Goal: Transaction & Acquisition: Purchase product/service

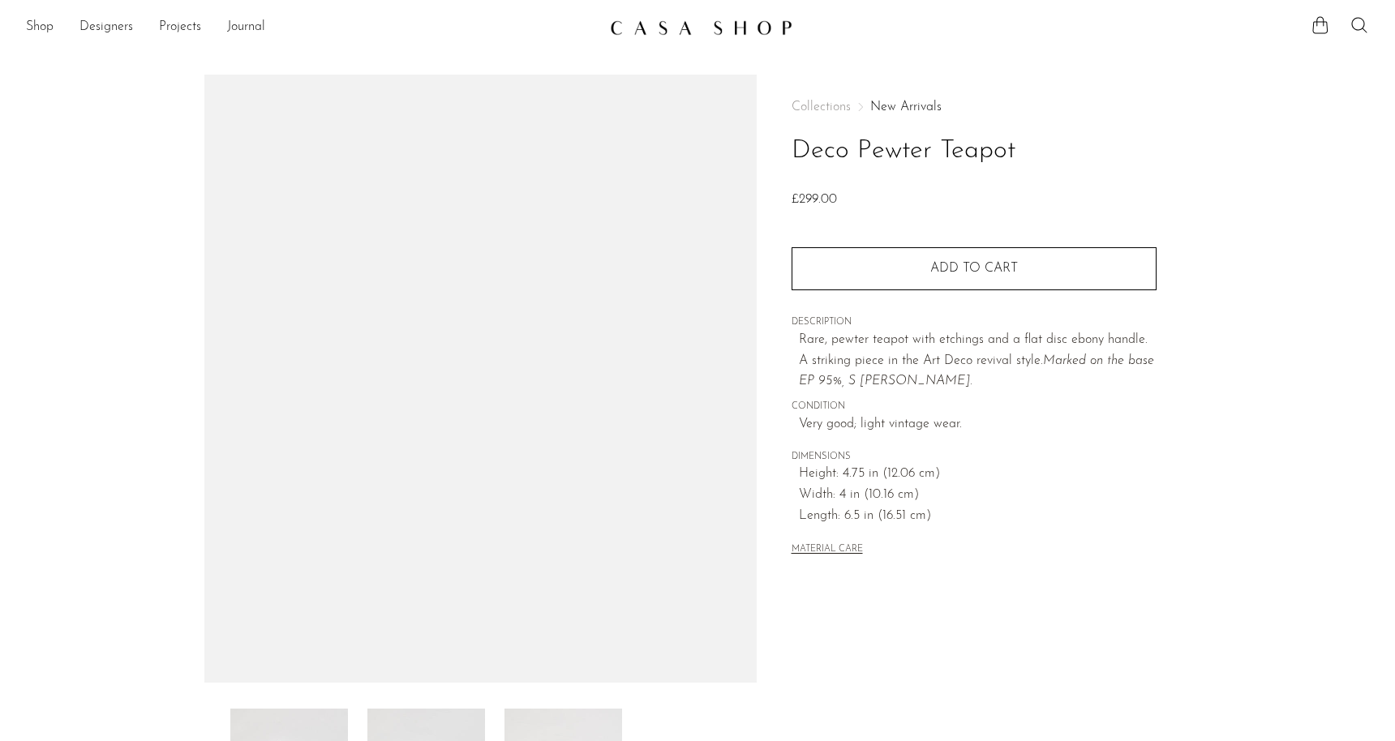
click at [1164, 58] on main "Deco Pewter Teapot £299.00" at bounding box center [697, 469] width 1395 height 854
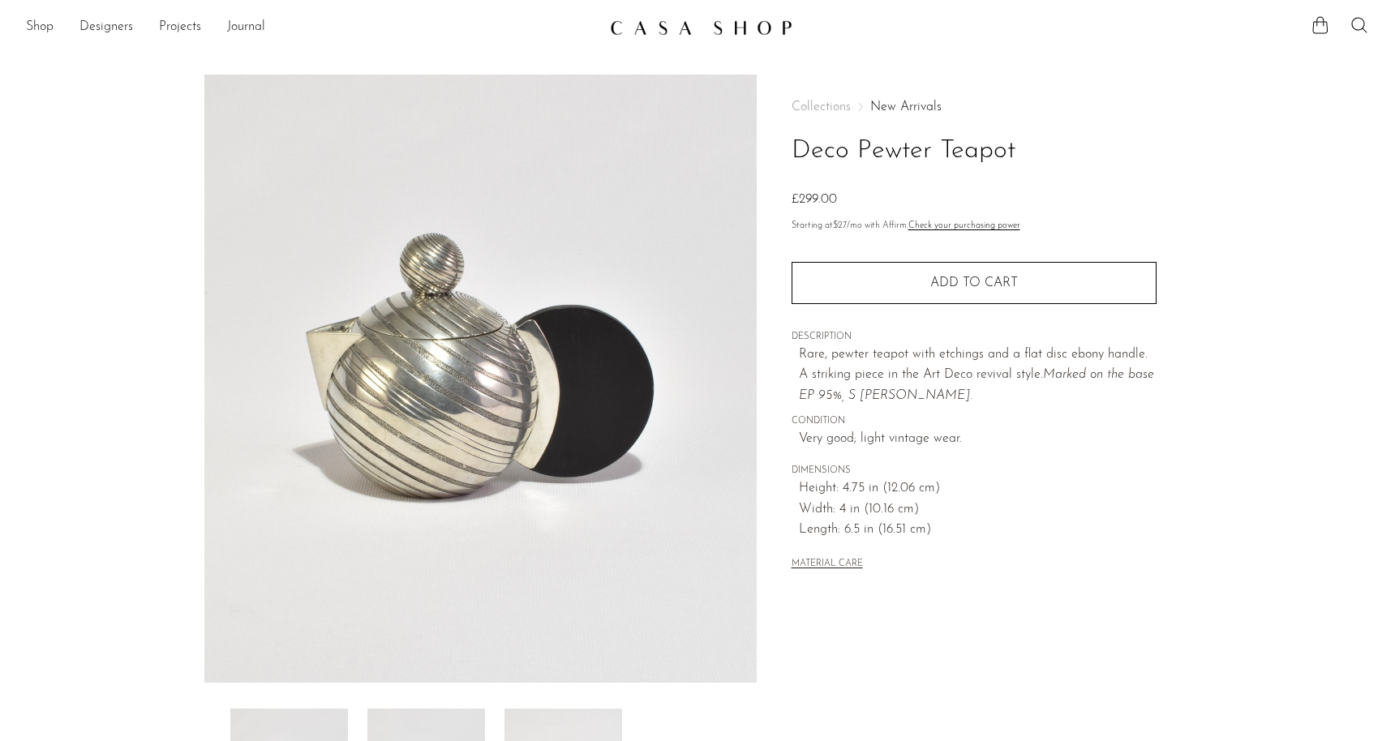
drag, startPoint x: 1261, startPoint y: 114, endPoint x: 1220, endPoint y: 117, distance: 40.7
click at [1260, 113] on section "Deco Pewter Teapot £299.00" at bounding box center [697, 457] width 1395 height 764
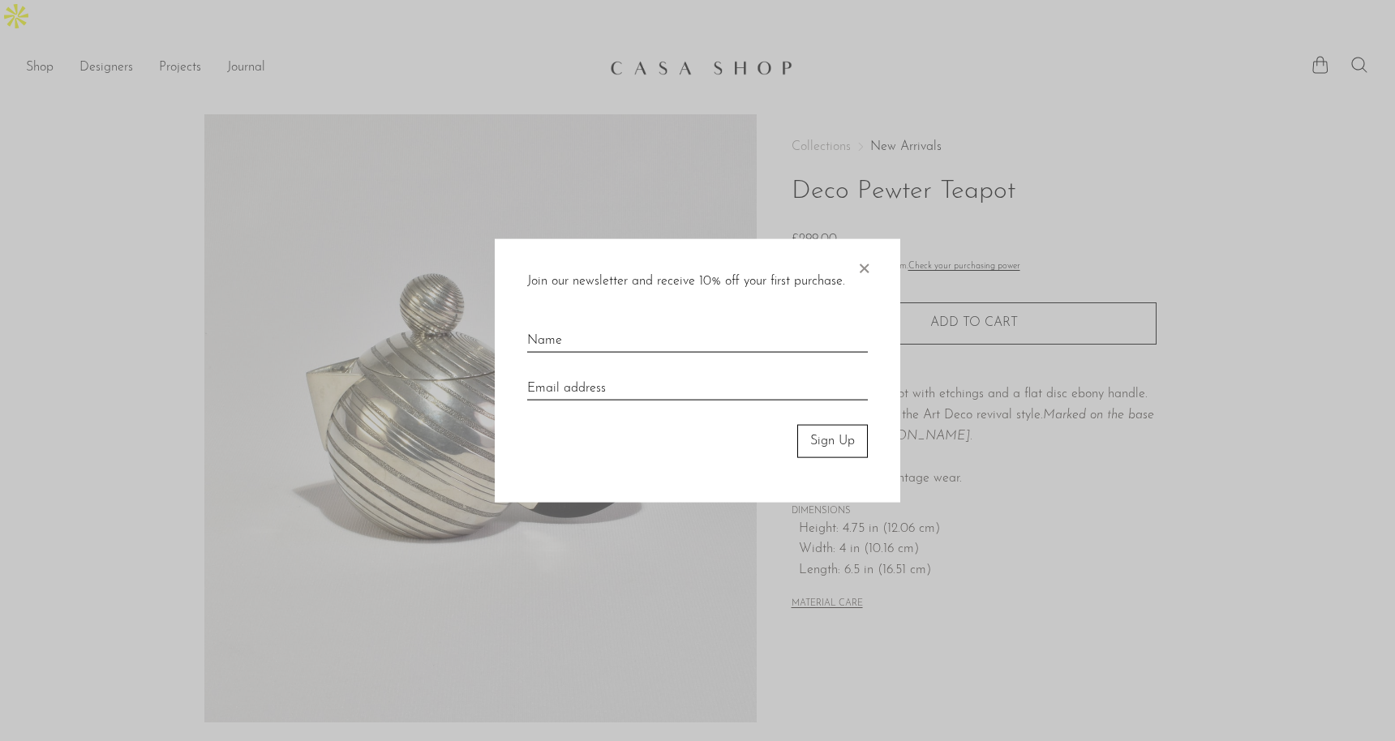
click at [863, 270] on span "×" at bounding box center [863, 265] width 16 height 52
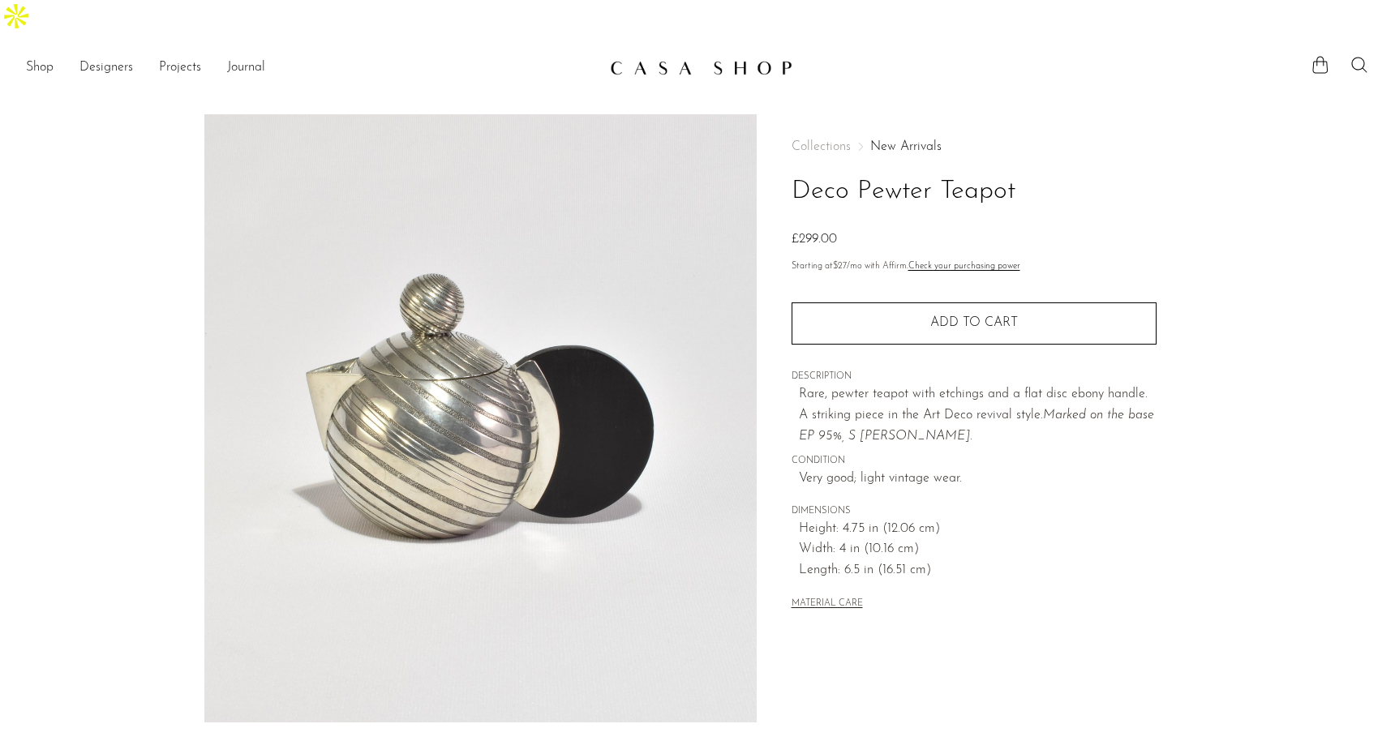
click at [1244, 116] on section "Deco Pewter Teapot £299.00" at bounding box center [697, 496] width 1395 height 764
click at [890, 384] on p "Rare, pewter teapot with etchings and a flat disc ebony handle. A striking piec…" at bounding box center [978, 415] width 358 height 62
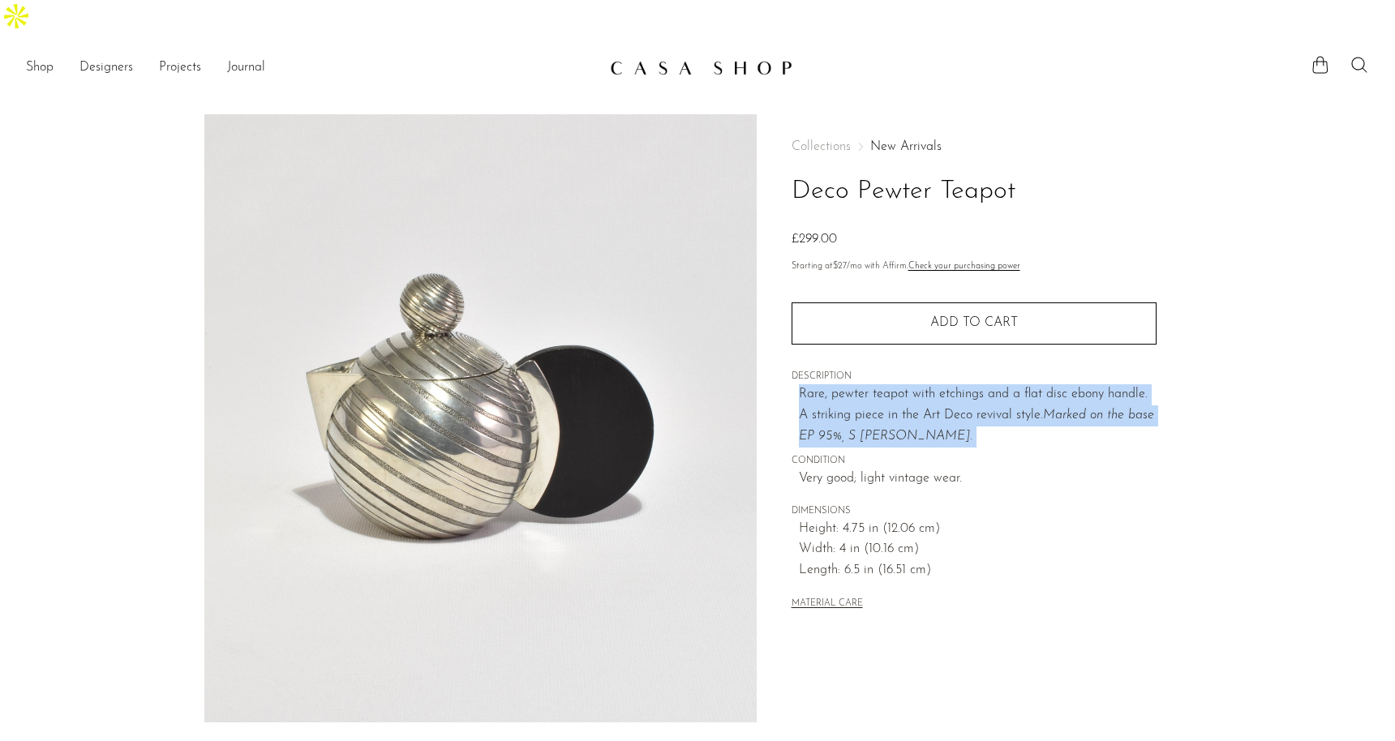
click at [890, 384] on p "Rare, pewter teapot with etchings and a flat disc ebony handle. A striking piec…" at bounding box center [978, 415] width 358 height 62
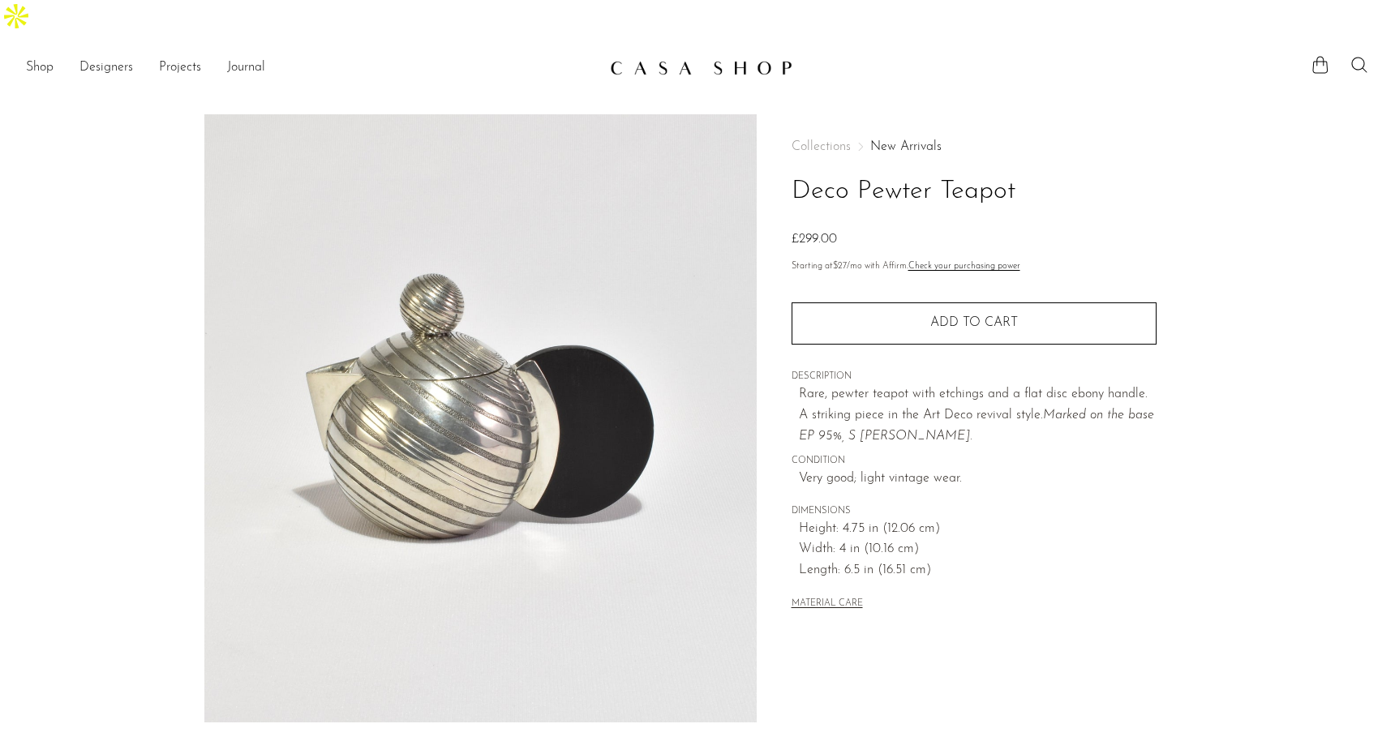
click at [1201, 122] on article "Deco Pewter Teapot £299.00" at bounding box center [697, 496] width 1038 height 764
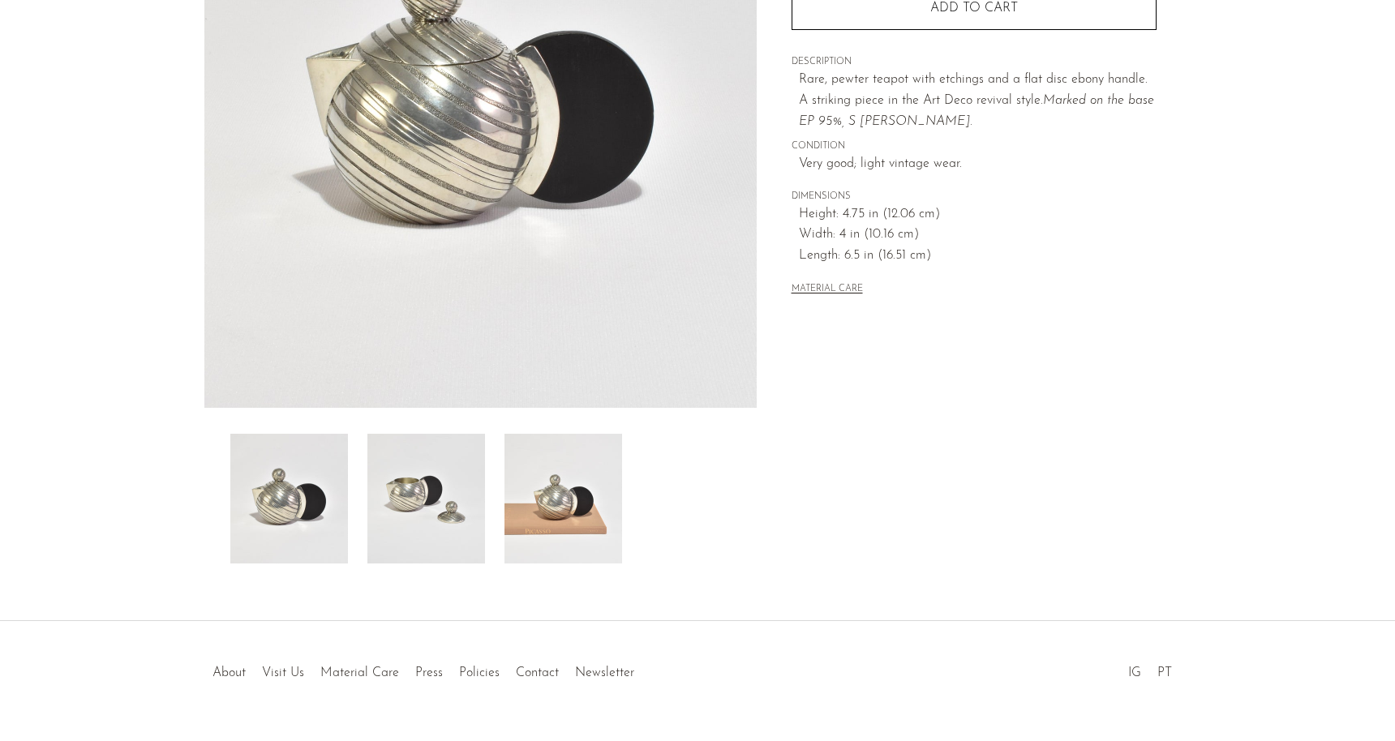
click at [425, 444] on img at bounding box center [426, 499] width 118 height 130
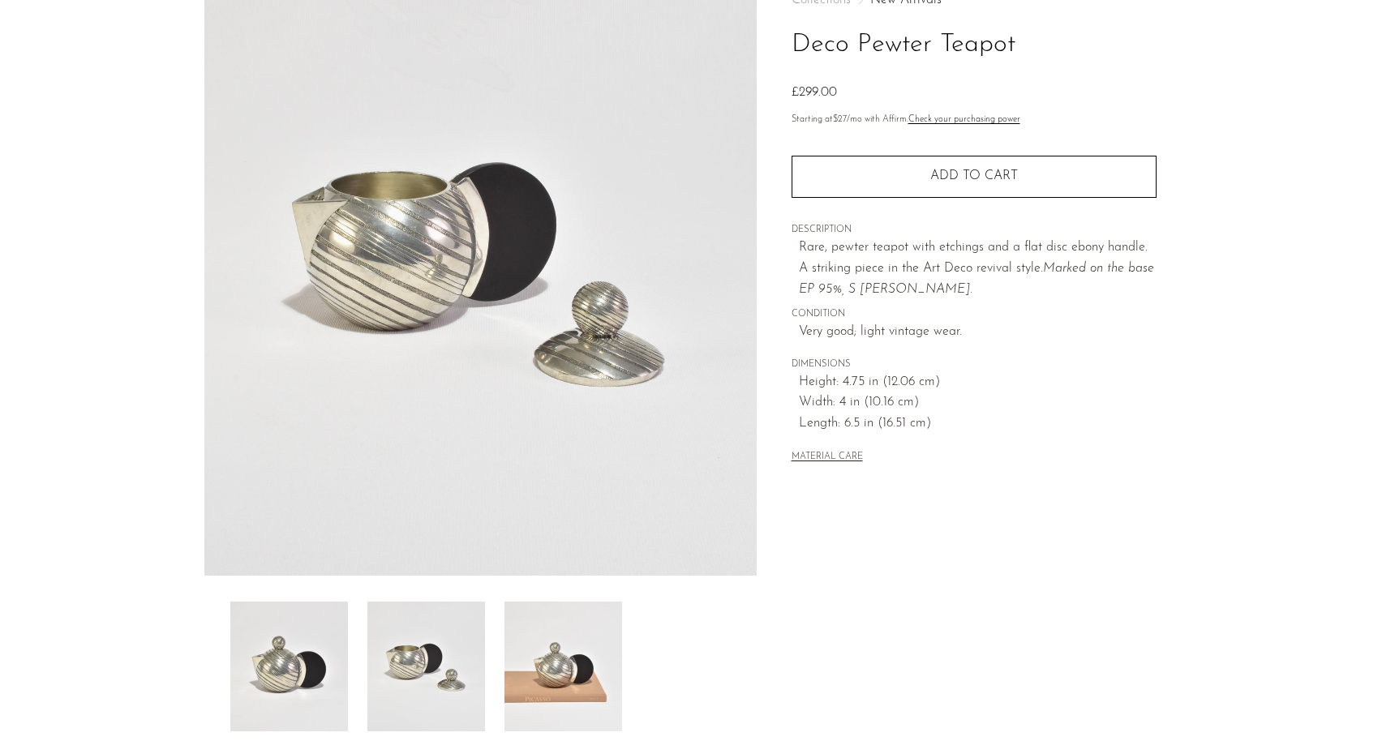
scroll to position [42, 0]
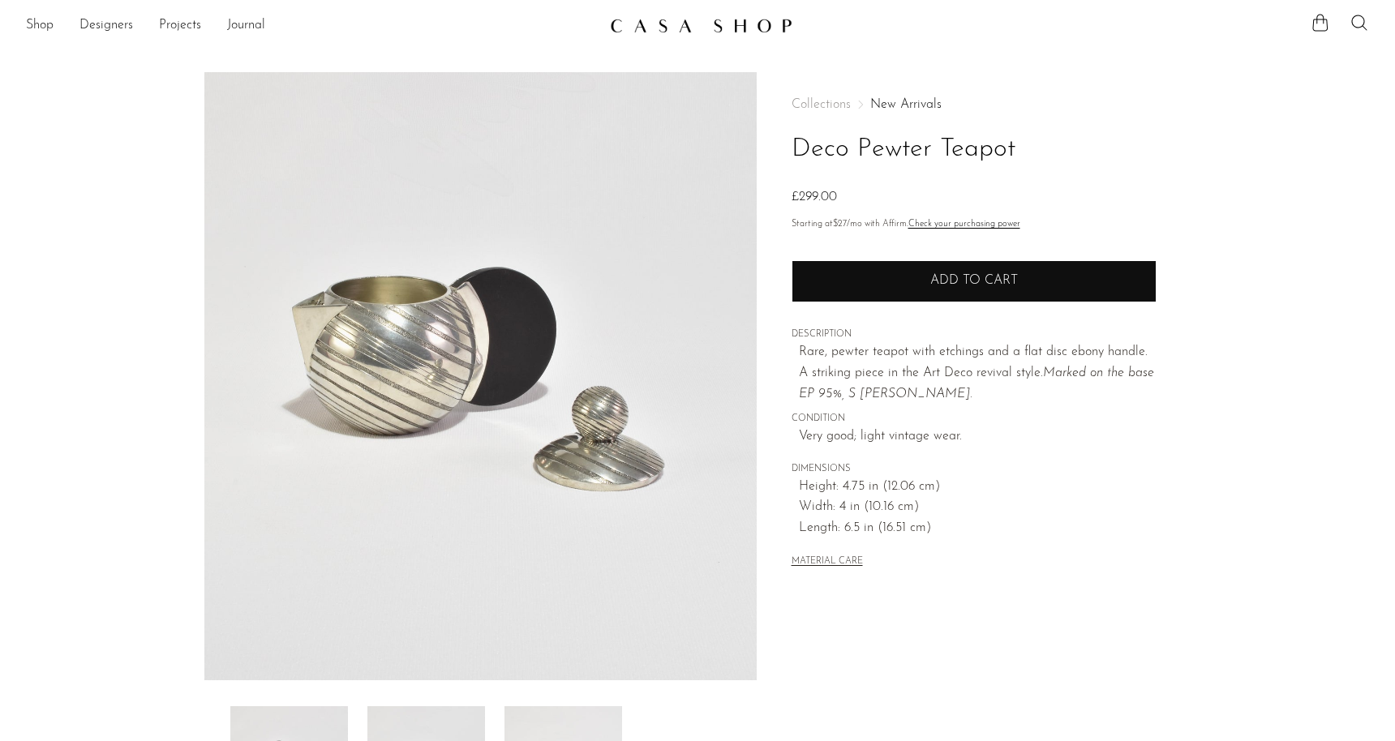
click at [963, 260] on button "Add to cart" at bounding box center [973, 281] width 365 height 42
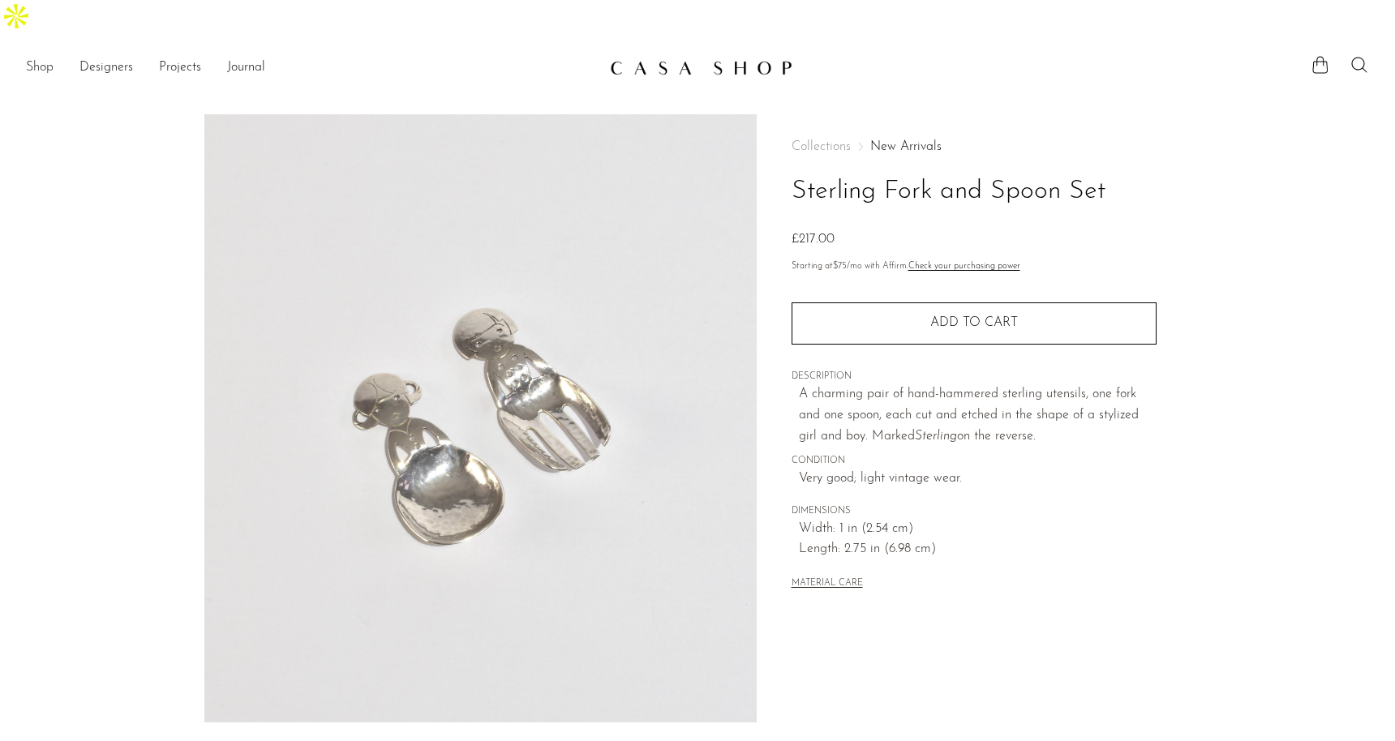
click at [49, 58] on link "Shop" at bounding box center [40, 68] width 28 height 21
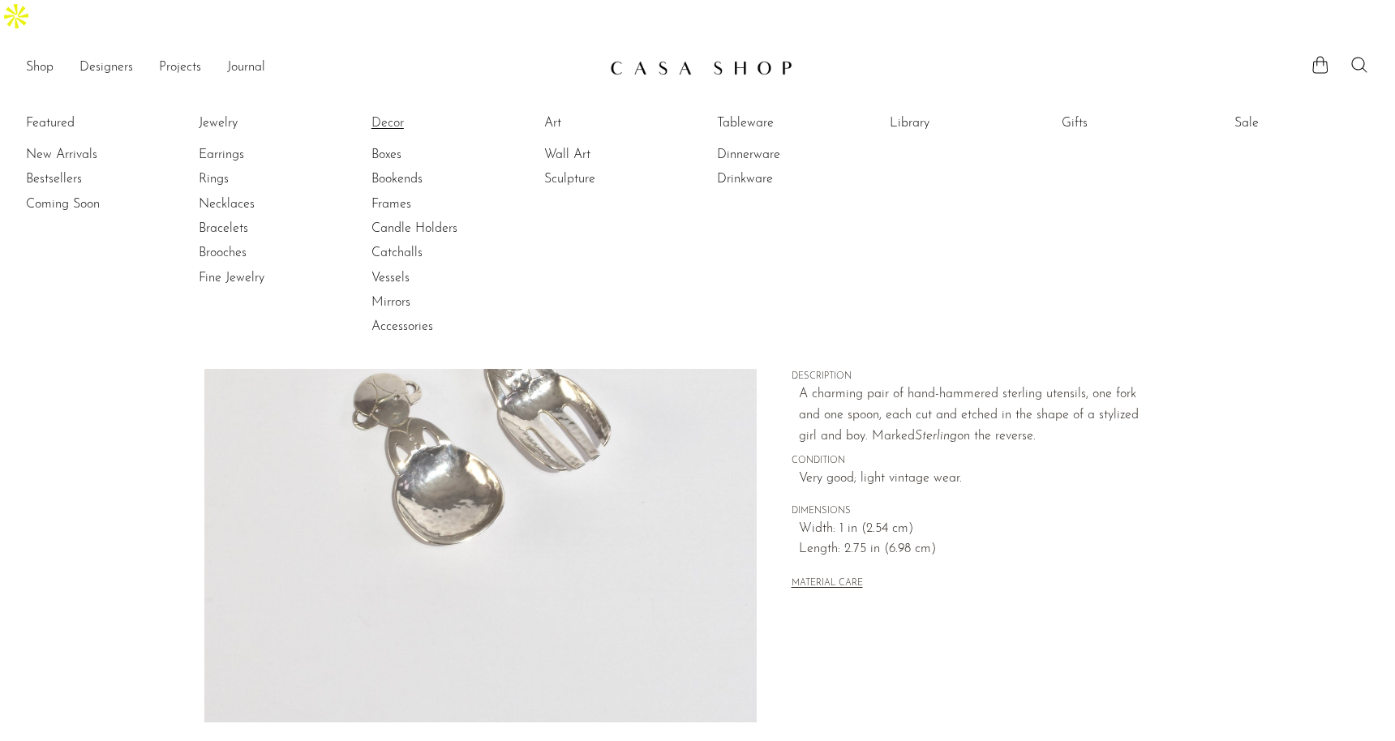
click at [392, 114] on link "Decor" at bounding box center [432, 123] width 122 height 18
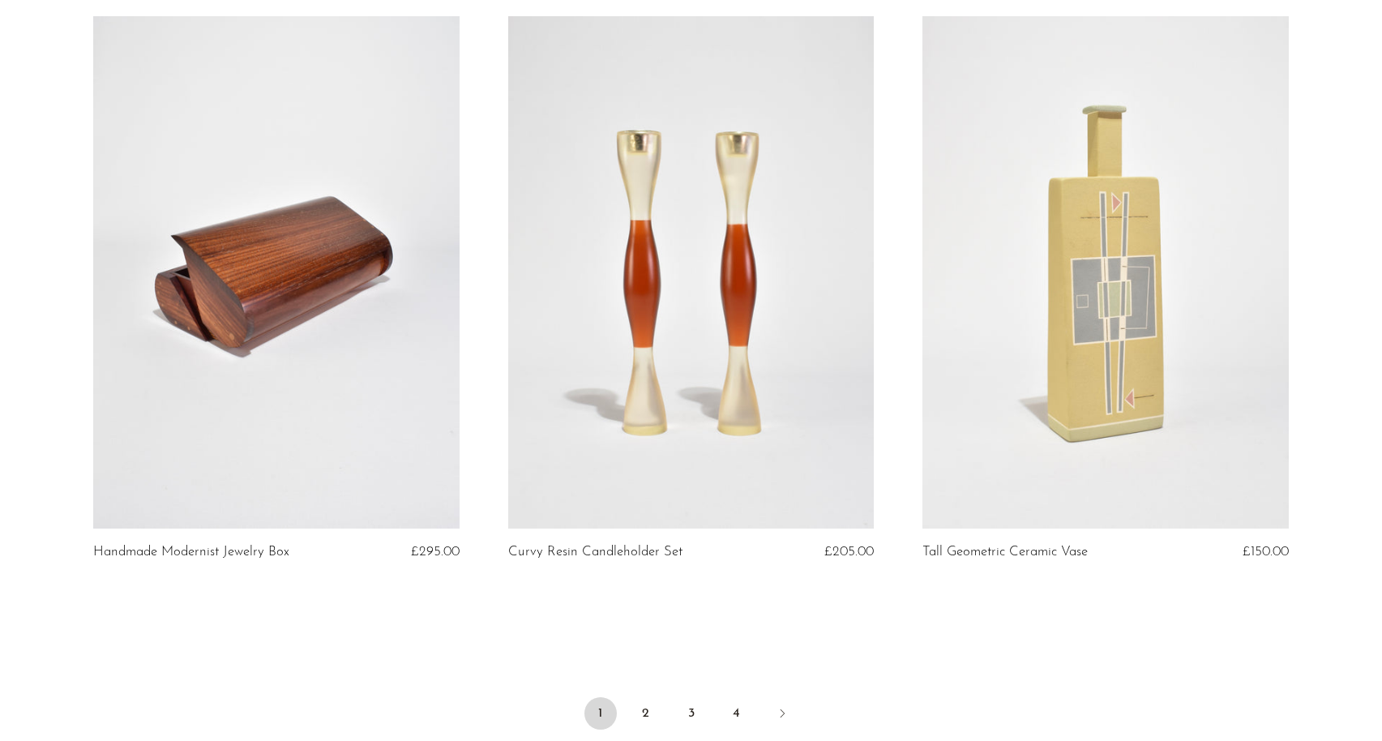
scroll to position [6810, 0]
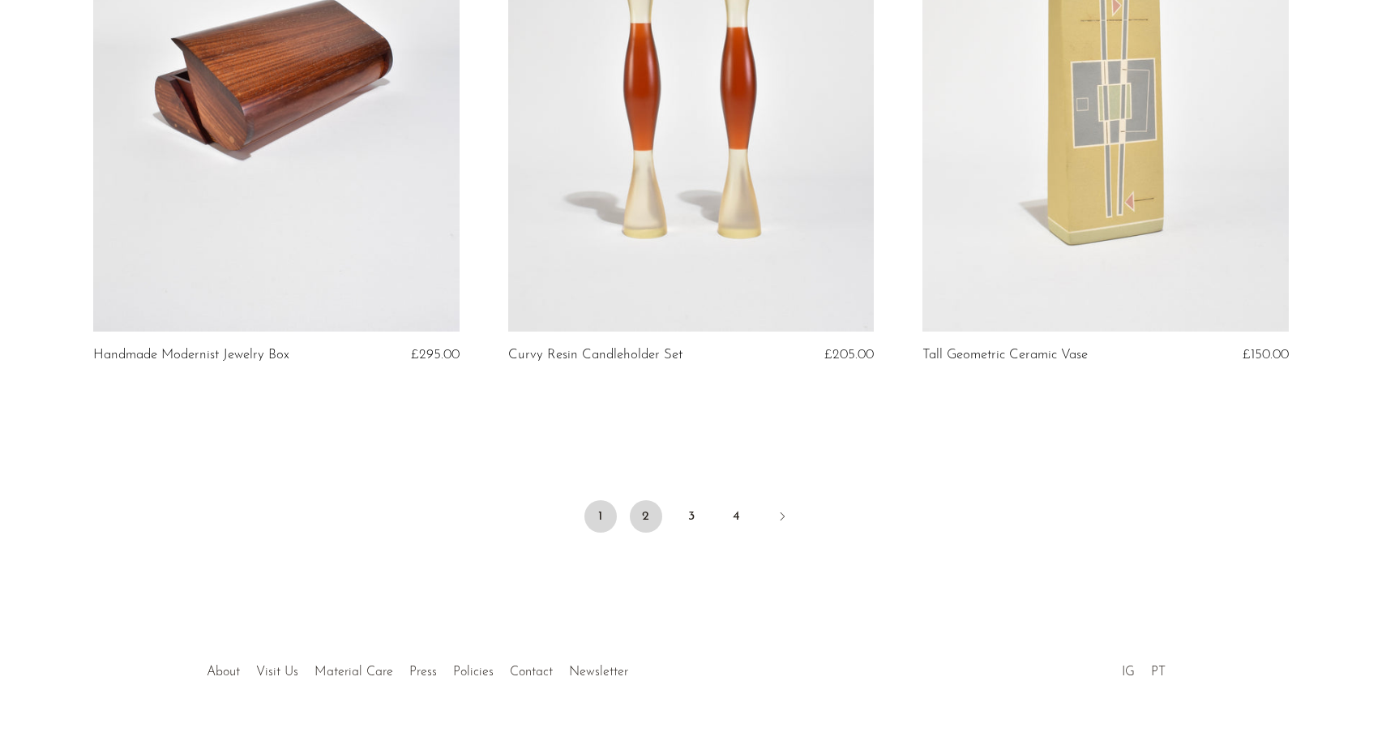
click at [647, 500] on link "2" at bounding box center [646, 516] width 32 height 32
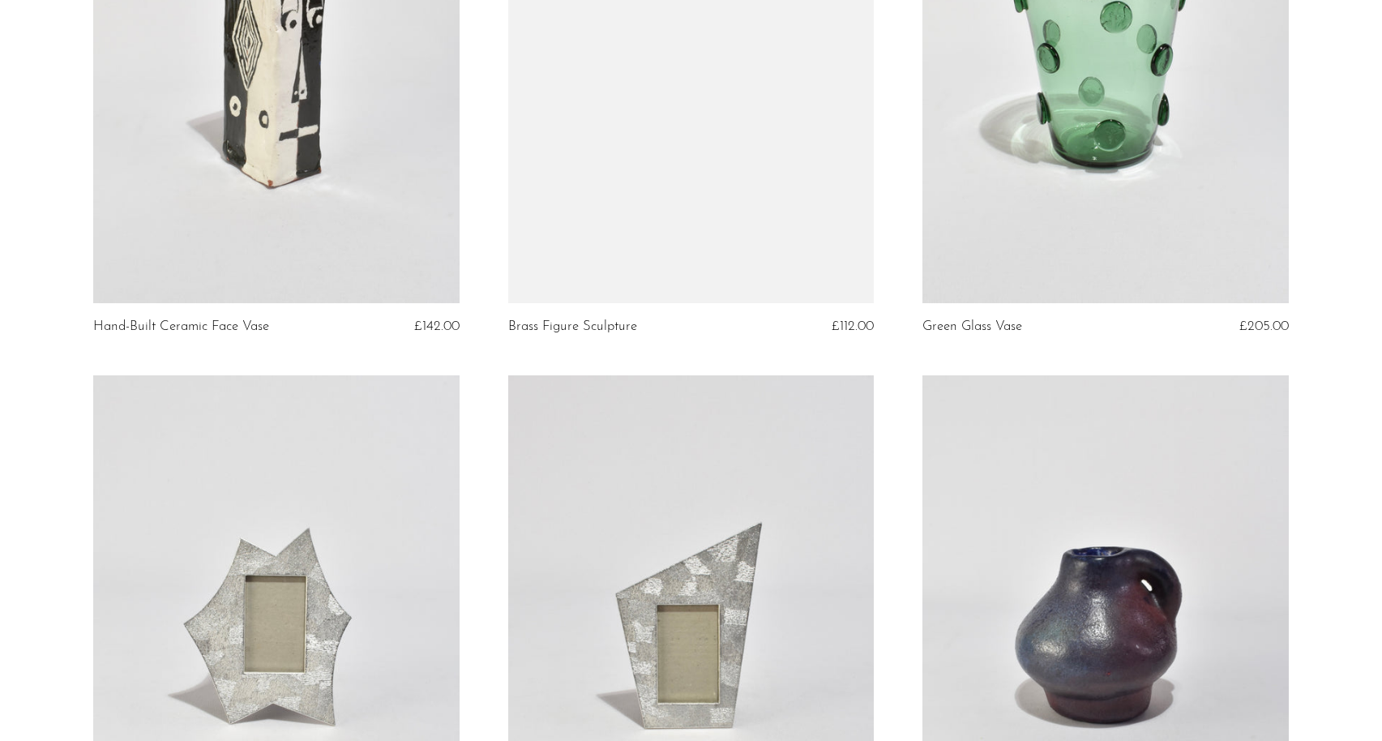
scroll to position [6563, 0]
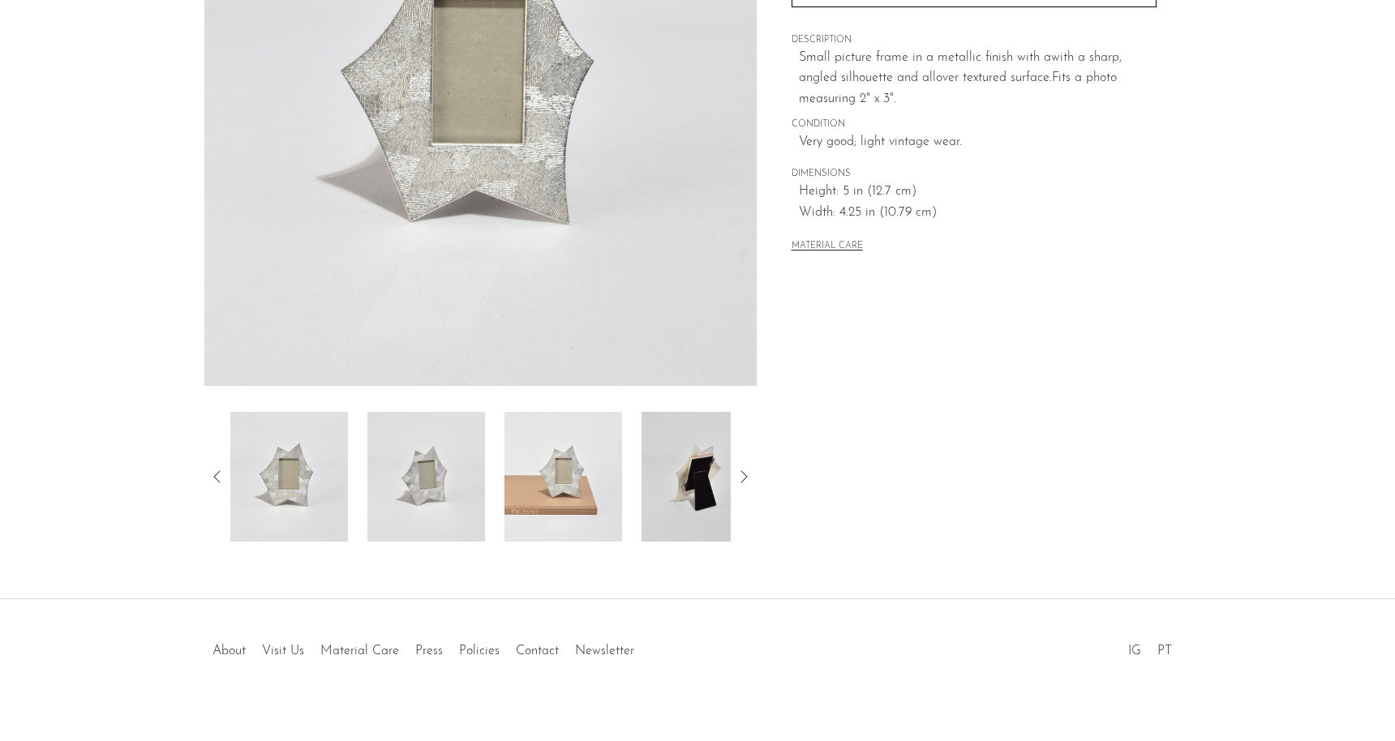
scroll to position [315, 0]
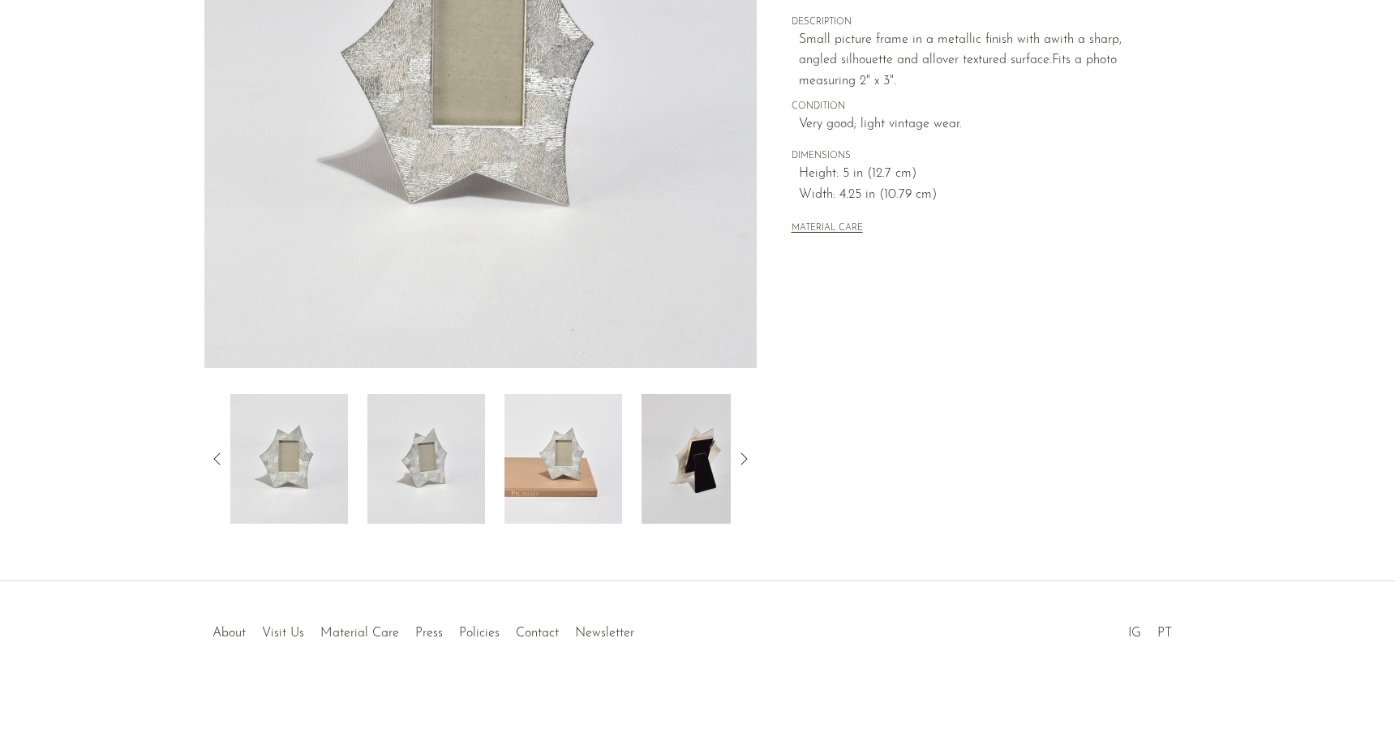
click at [559, 435] on img at bounding box center [563, 459] width 118 height 130
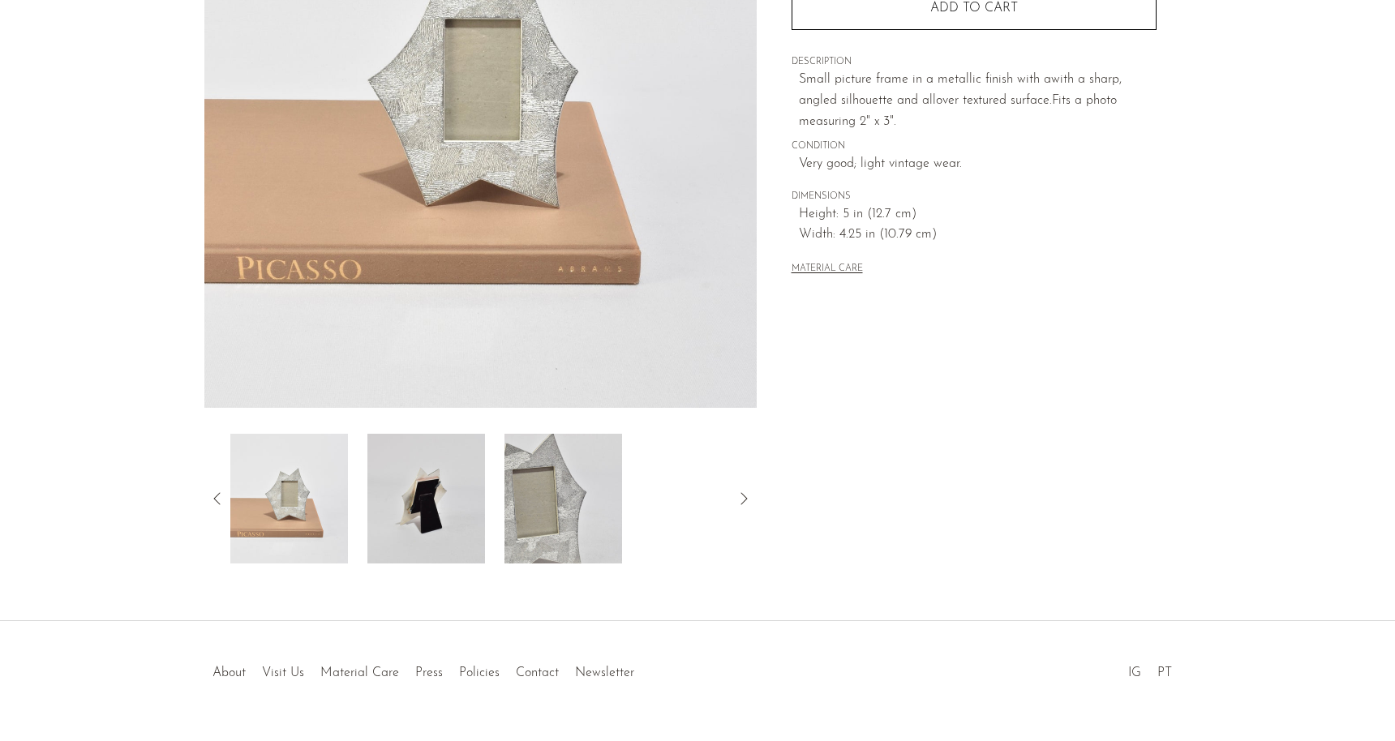
click at [575, 436] on img at bounding box center [563, 499] width 118 height 130
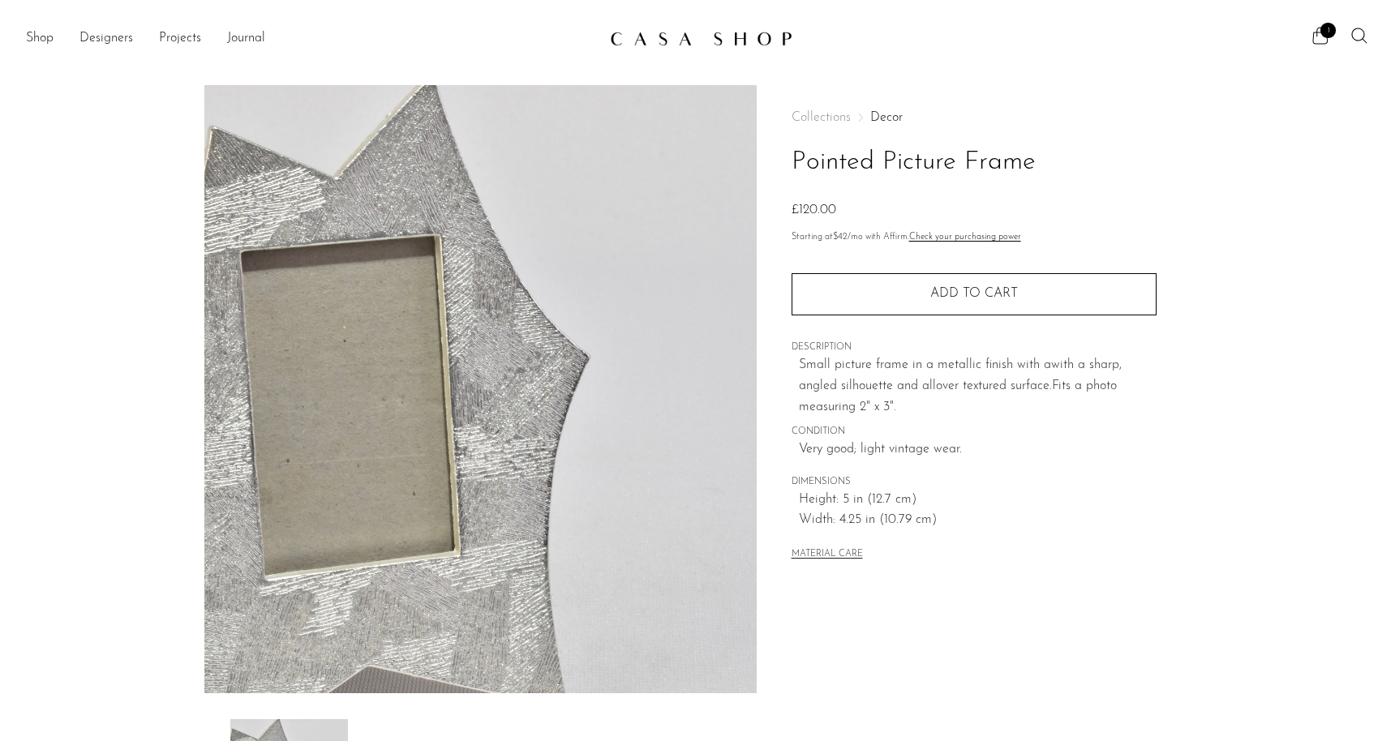
scroll to position [19, 0]
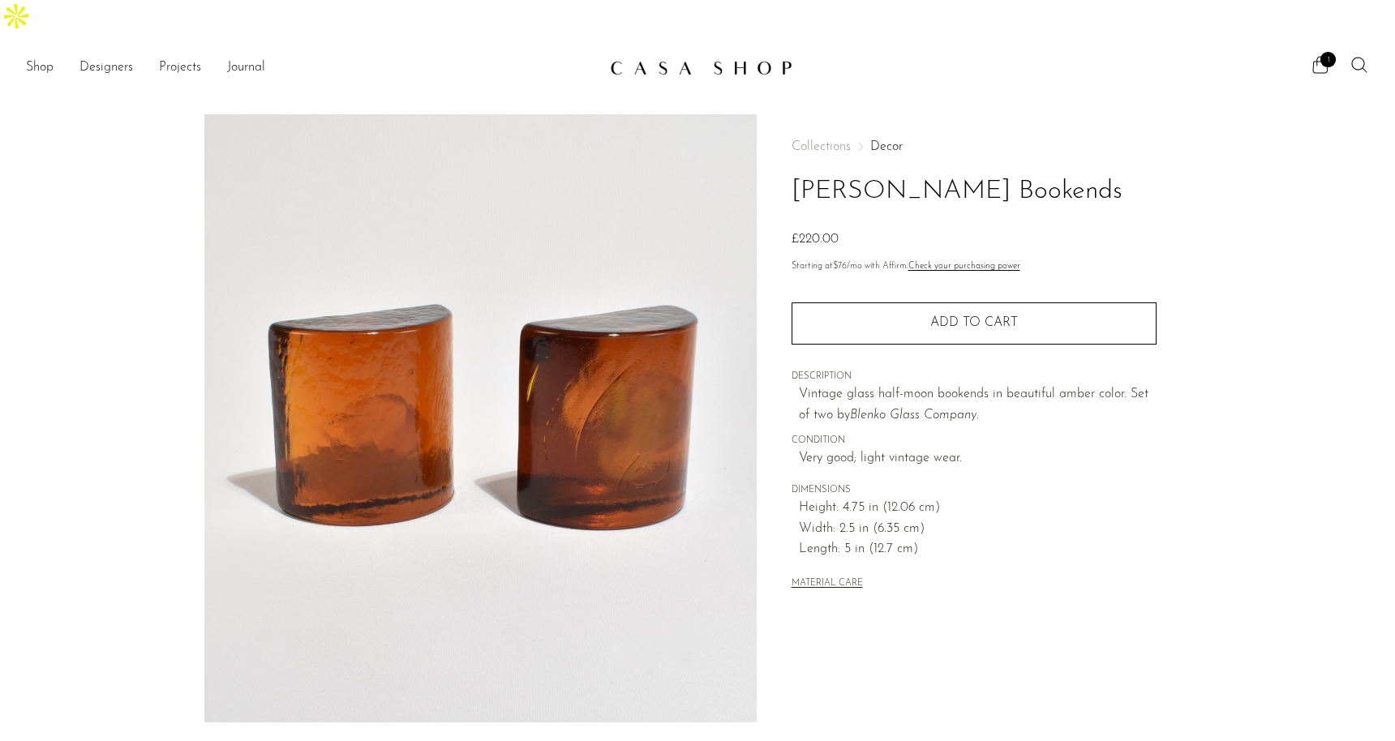
click at [1167, 114] on div "Collections Decor Amber Glass Bookends £220.00 Starting at $76 /mo with Affirm.…" at bounding box center [973, 496] width 434 height 764
click at [36, 58] on link "Shop" at bounding box center [40, 68] width 28 height 21
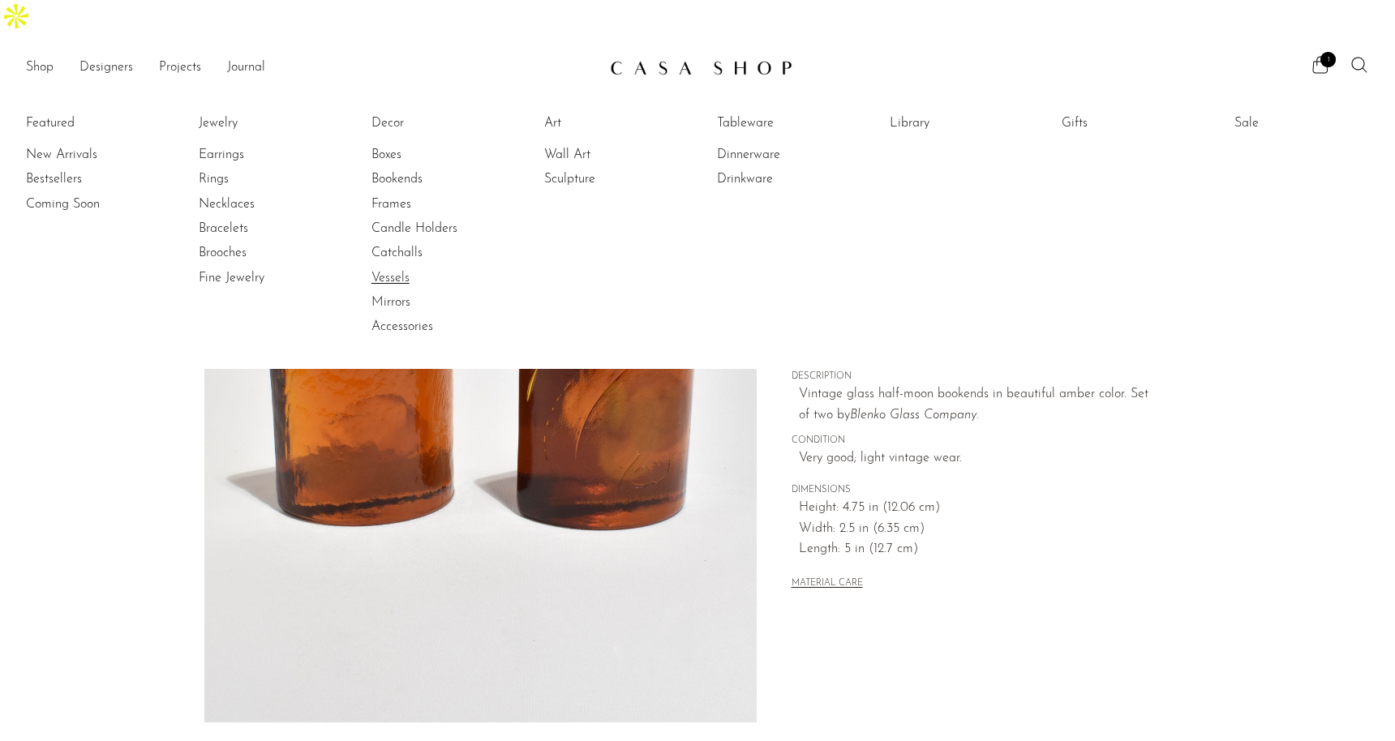
click at [401, 269] on link "Vessels" at bounding box center [432, 278] width 122 height 18
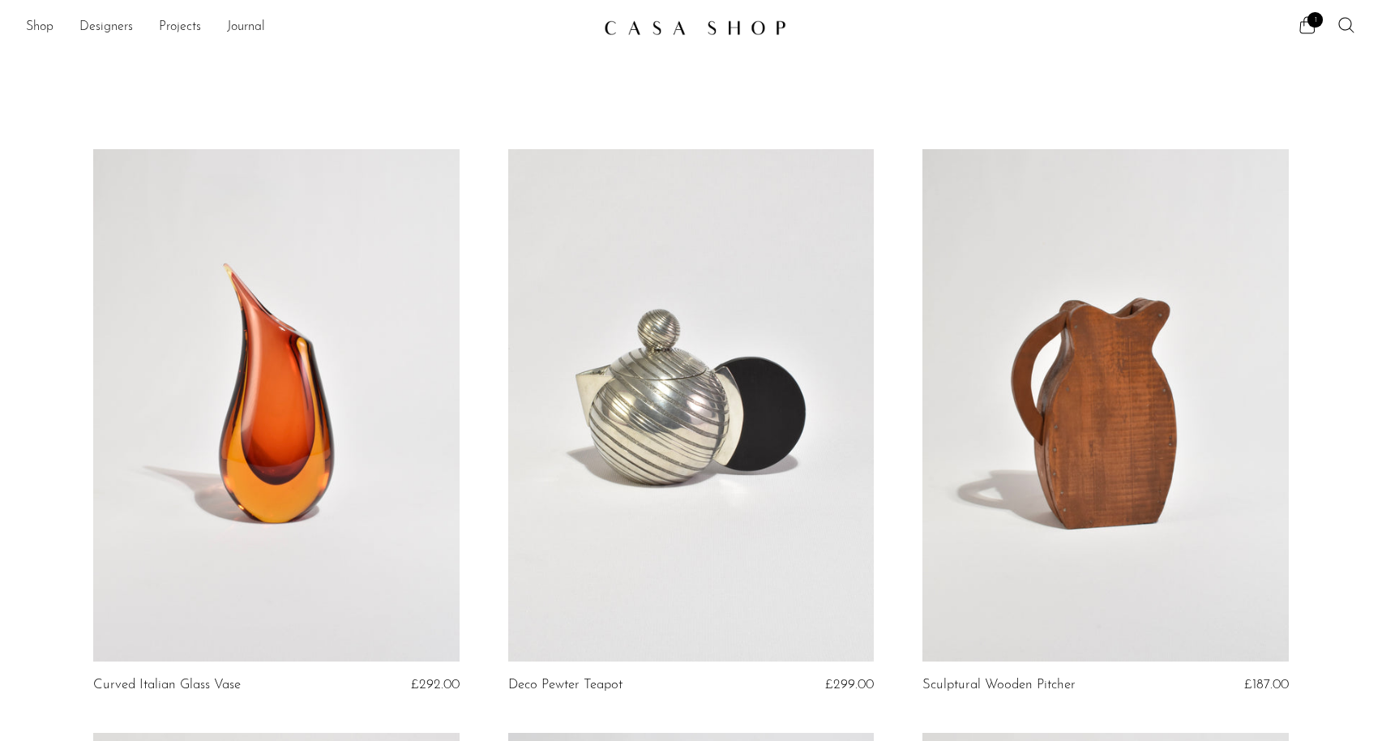
click at [670, 375] on link at bounding box center [691, 405] width 366 height 512
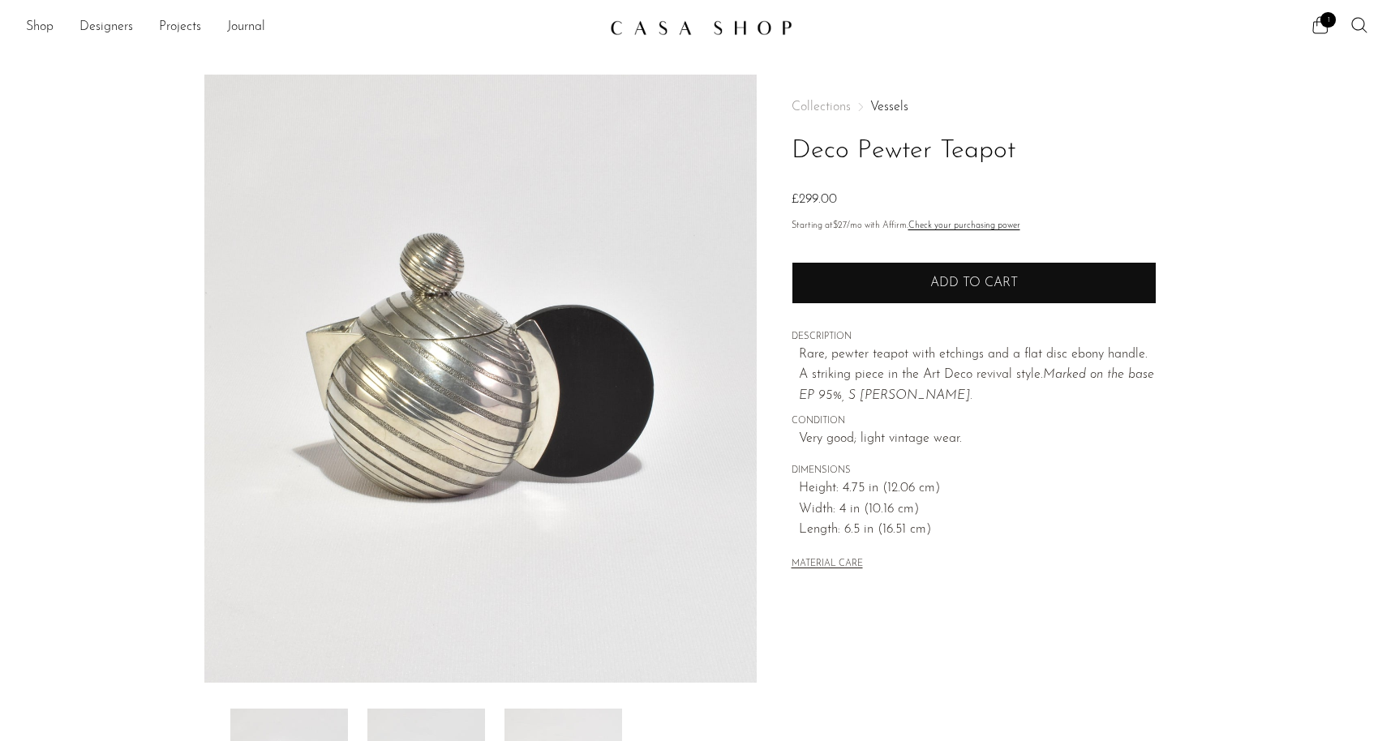
click at [930, 288] on span "Add to cart" at bounding box center [974, 282] width 88 height 13
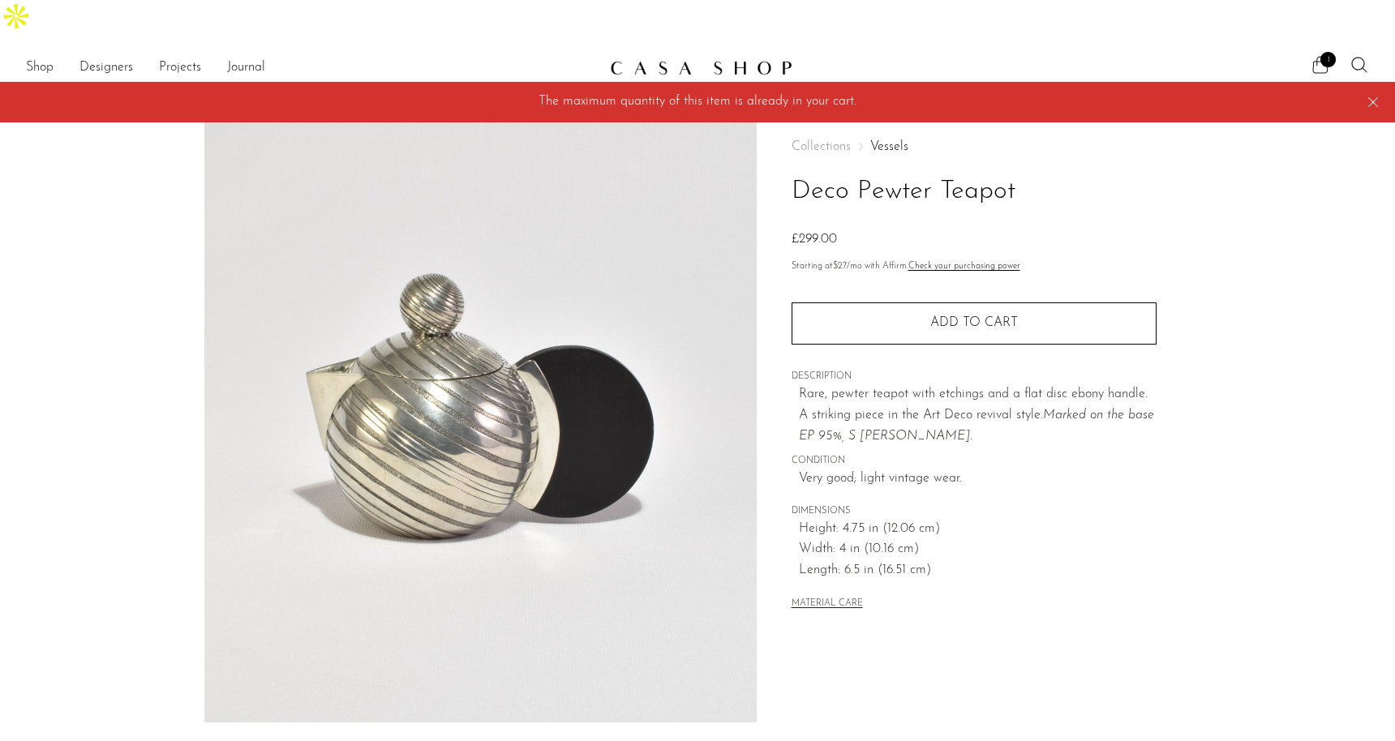
click at [1322, 52] on span "1" at bounding box center [1327, 59] width 15 height 15
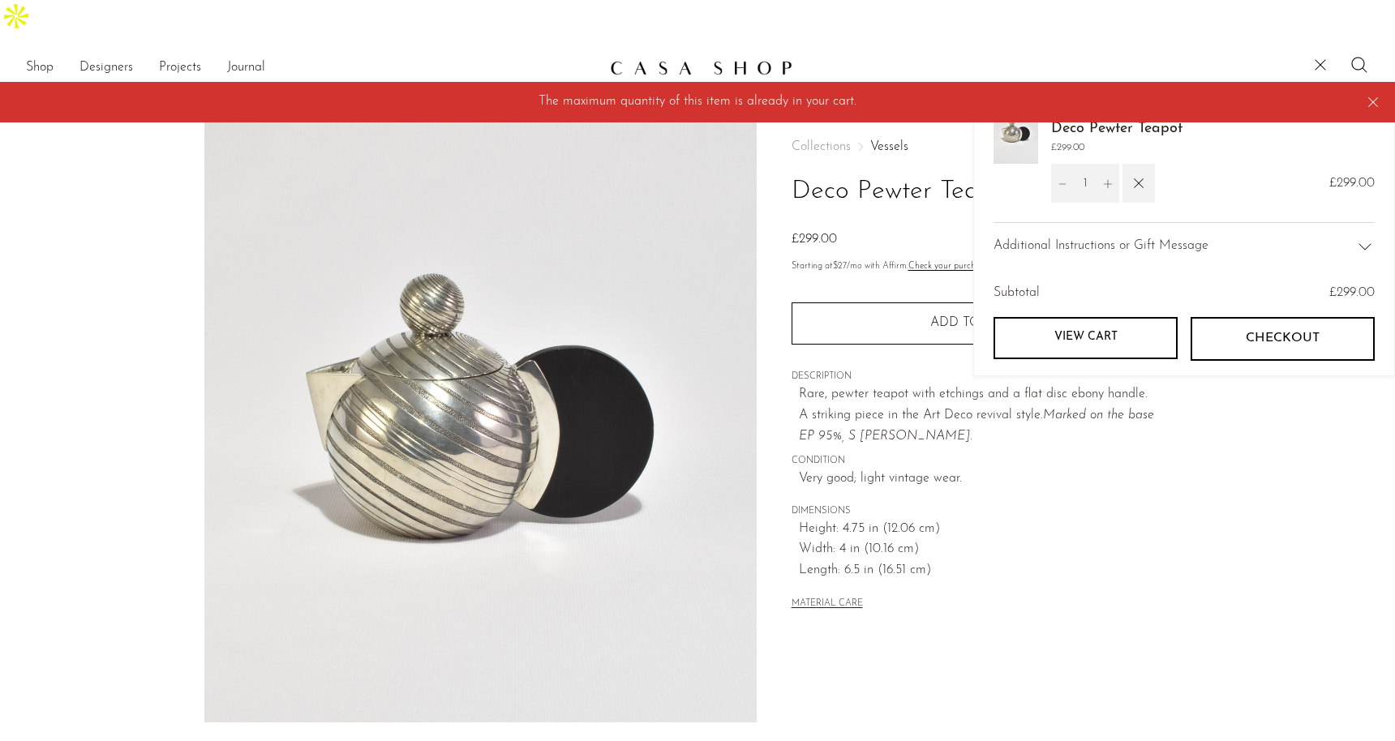
click at [1258, 331] on span "Checkout" at bounding box center [1282, 338] width 74 height 15
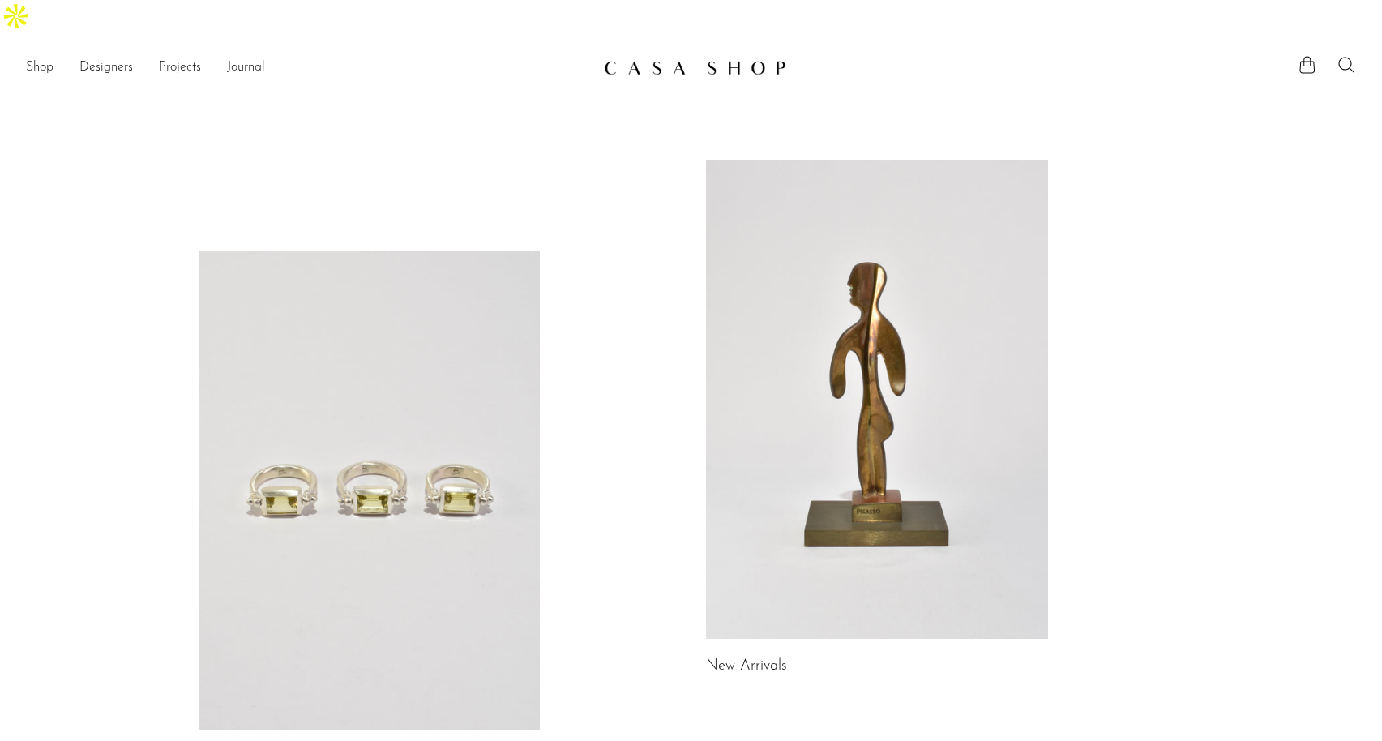
scroll to position [208, 0]
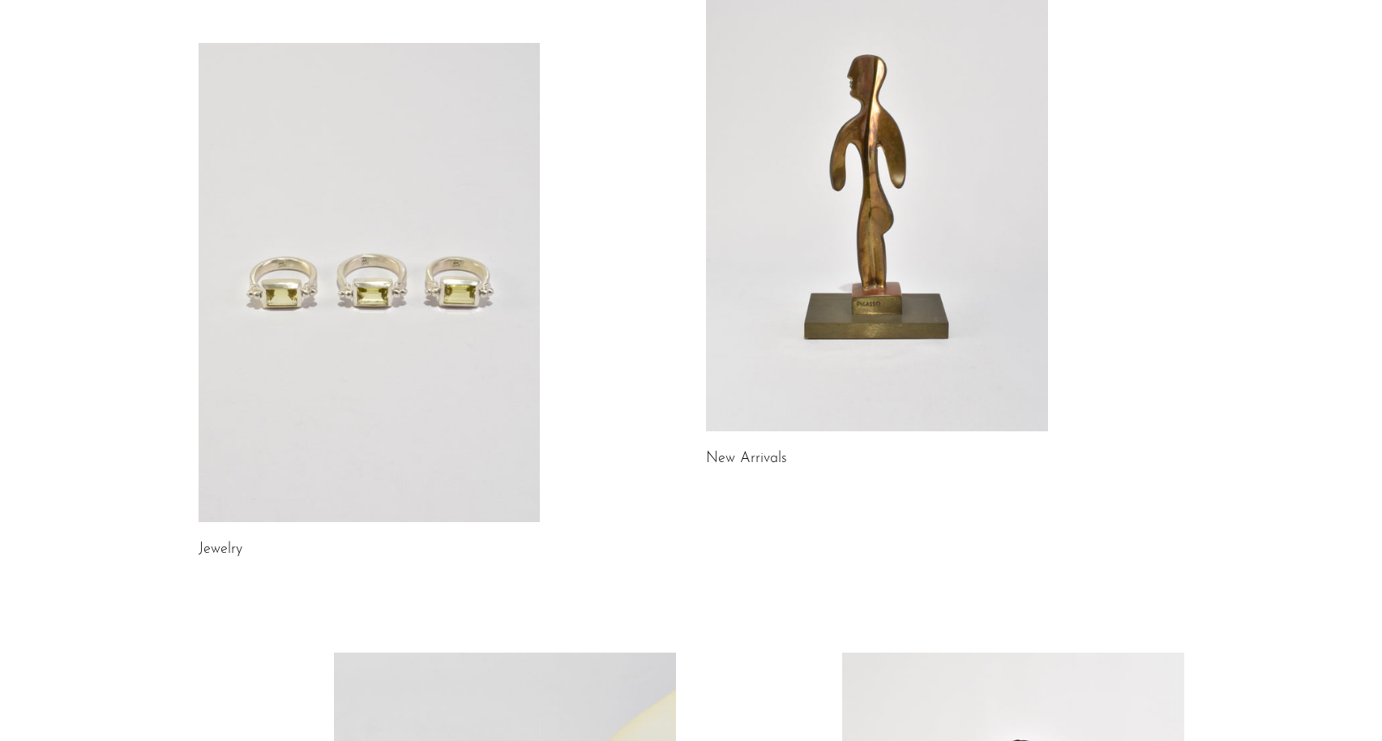
click at [349, 287] on link at bounding box center [370, 282] width 342 height 479
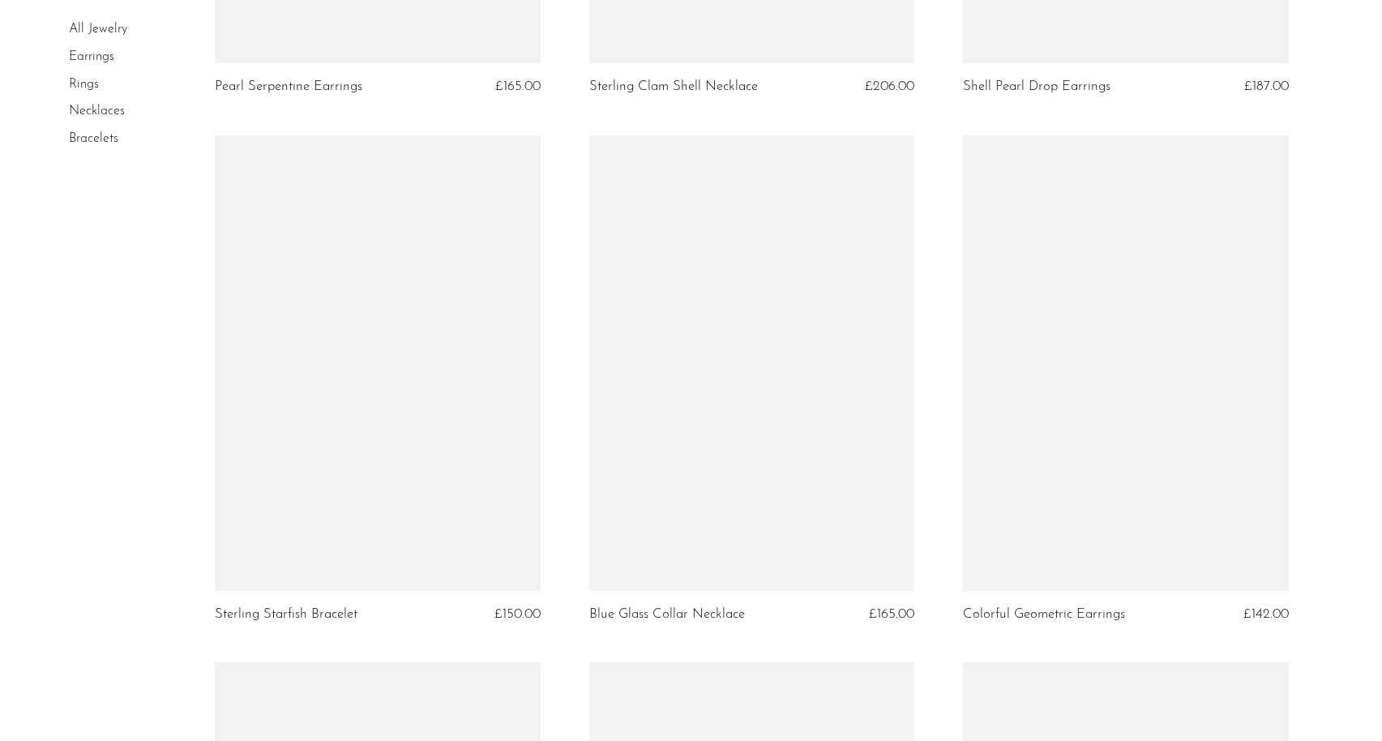
scroll to position [5405, 0]
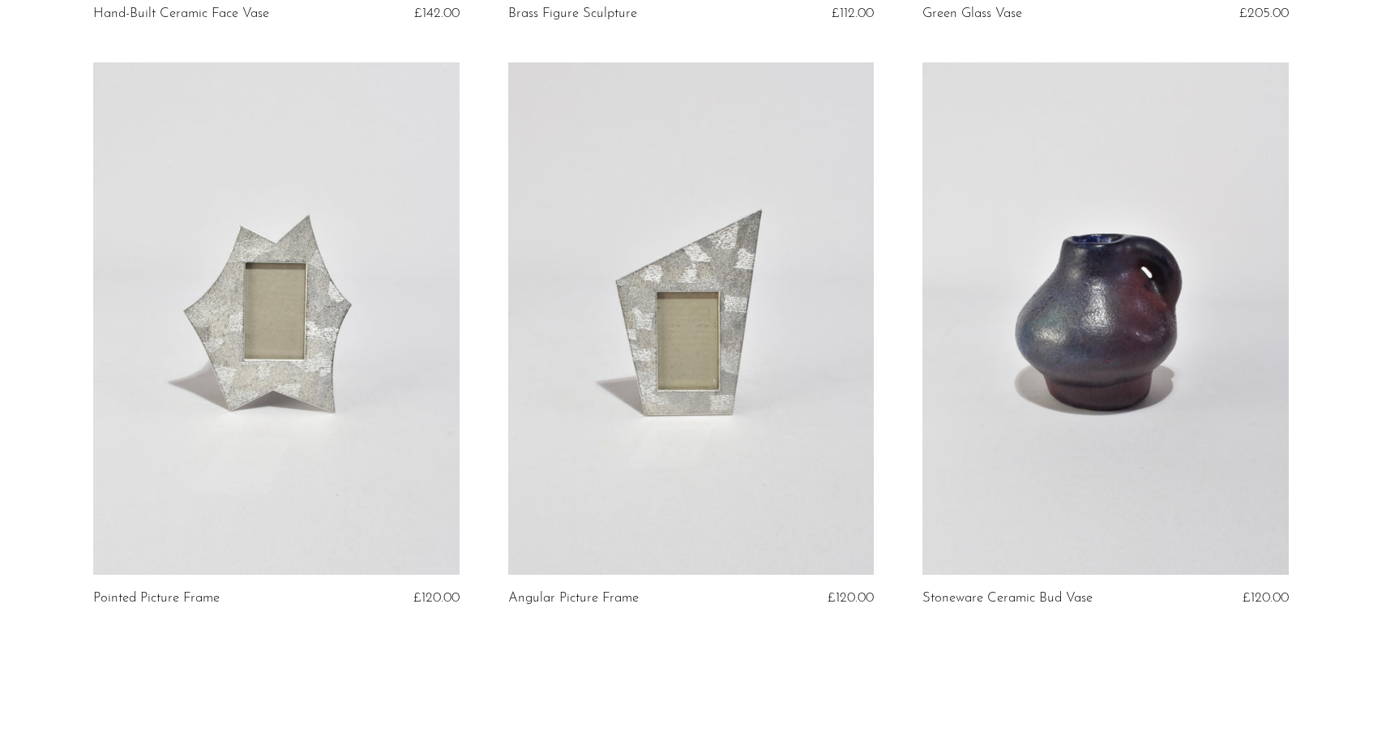
scroll to position [6584, 0]
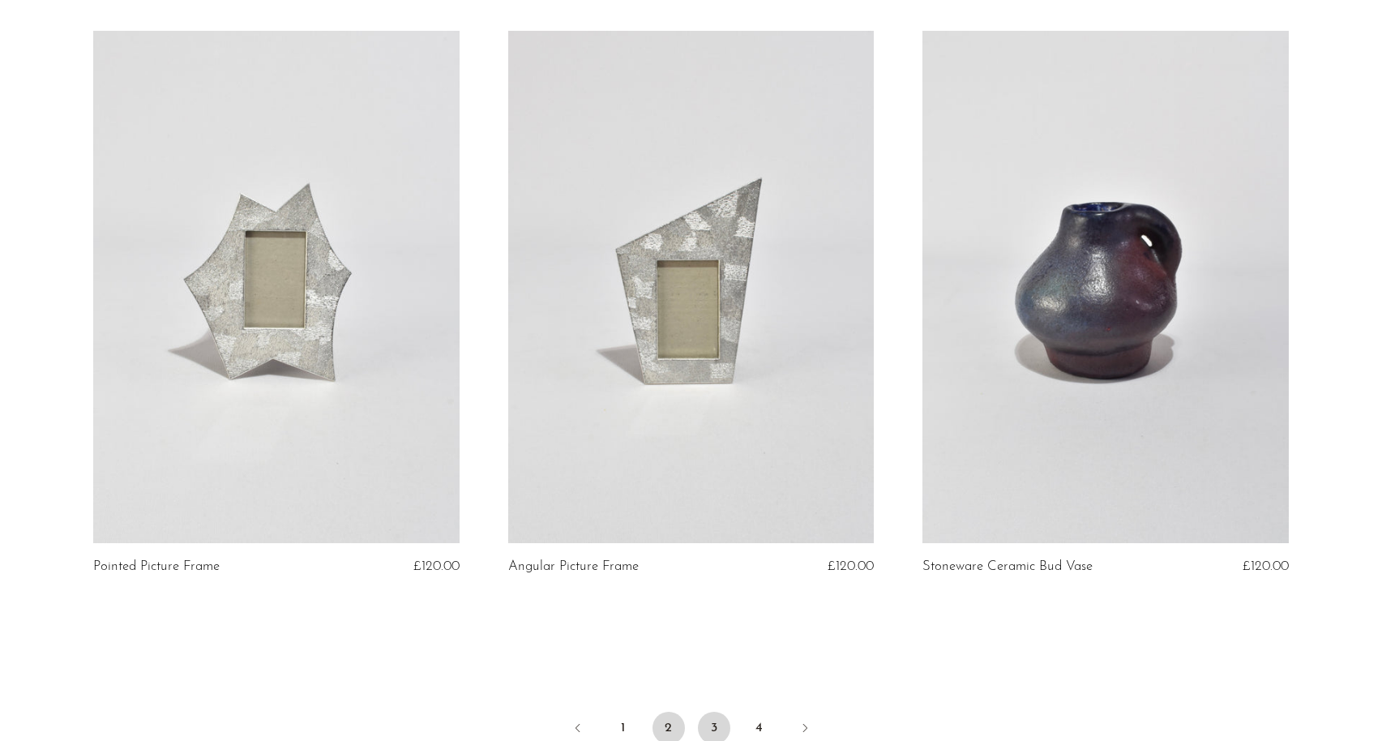
click at [716, 712] on link "3" at bounding box center [714, 728] width 32 height 32
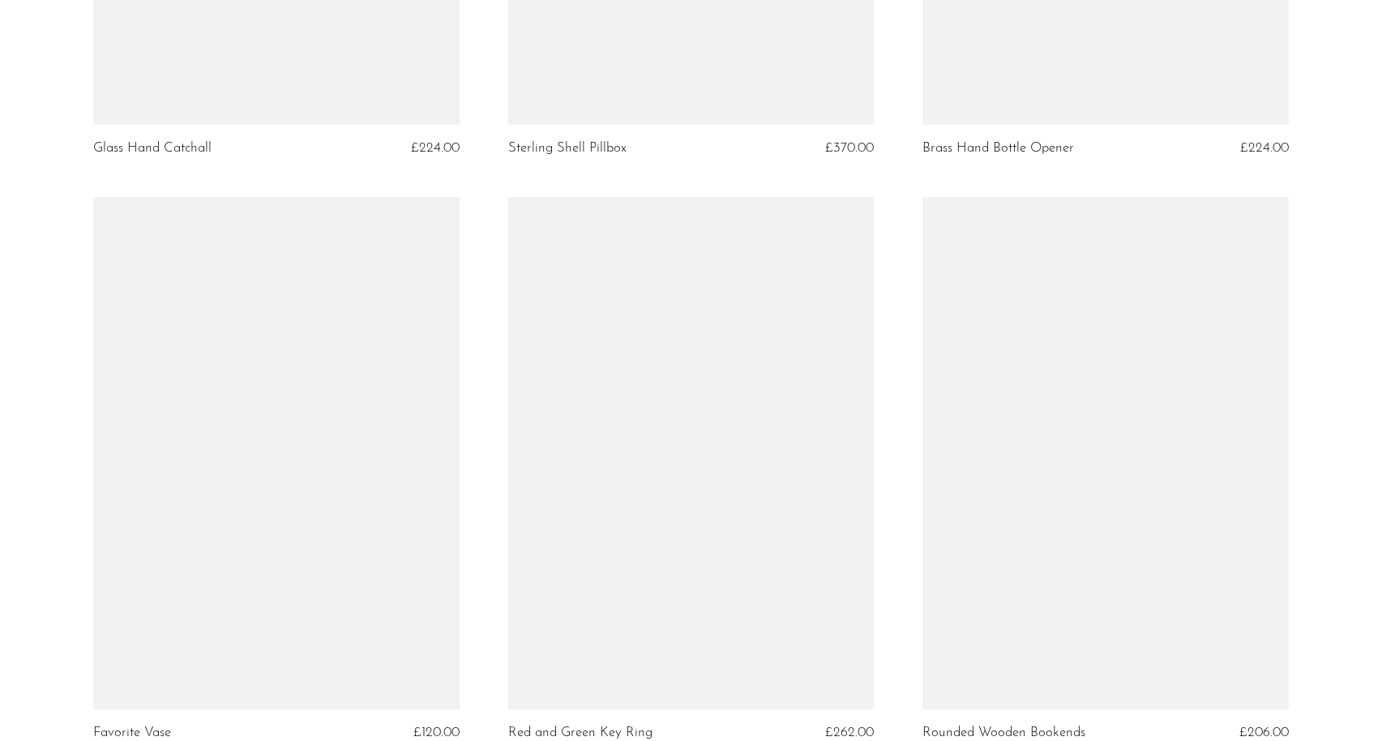
scroll to position [6795, 0]
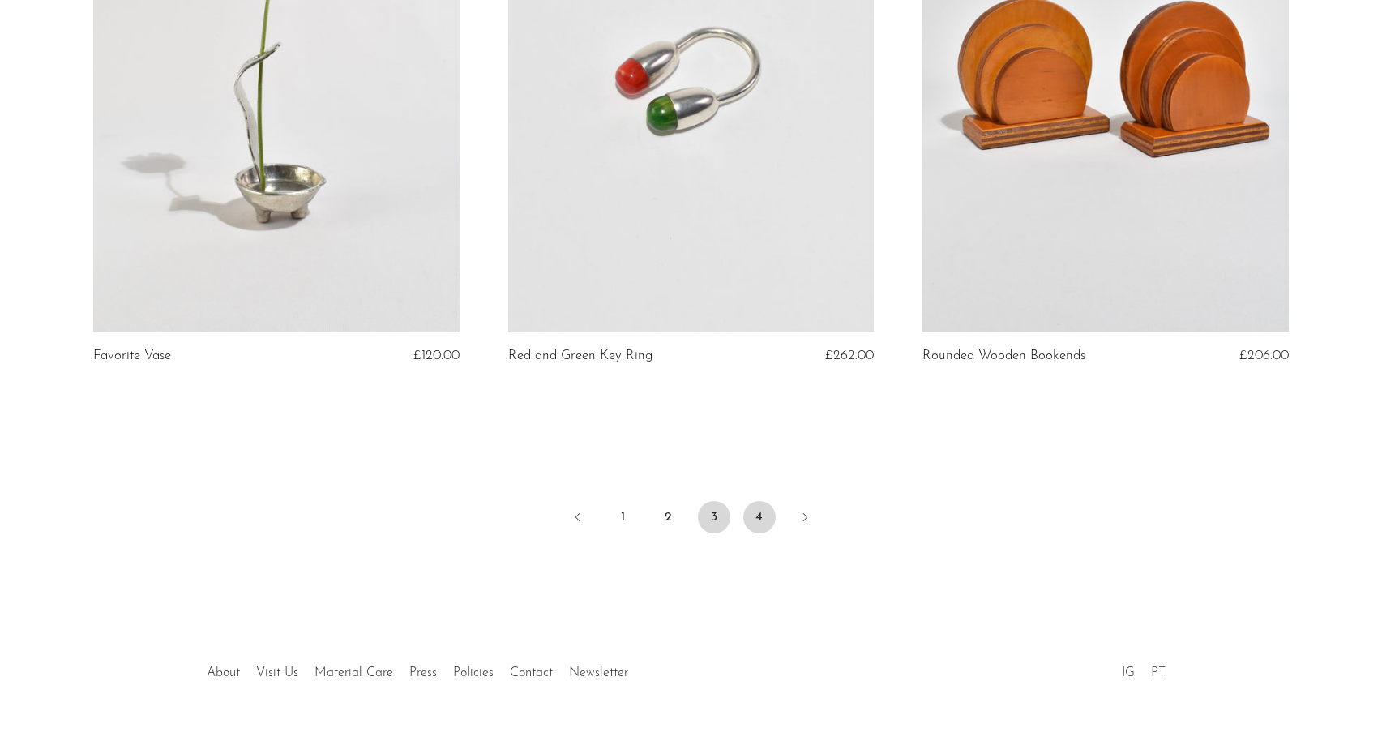
click at [757, 501] on link "4" at bounding box center [759, 517] width 32 height 32
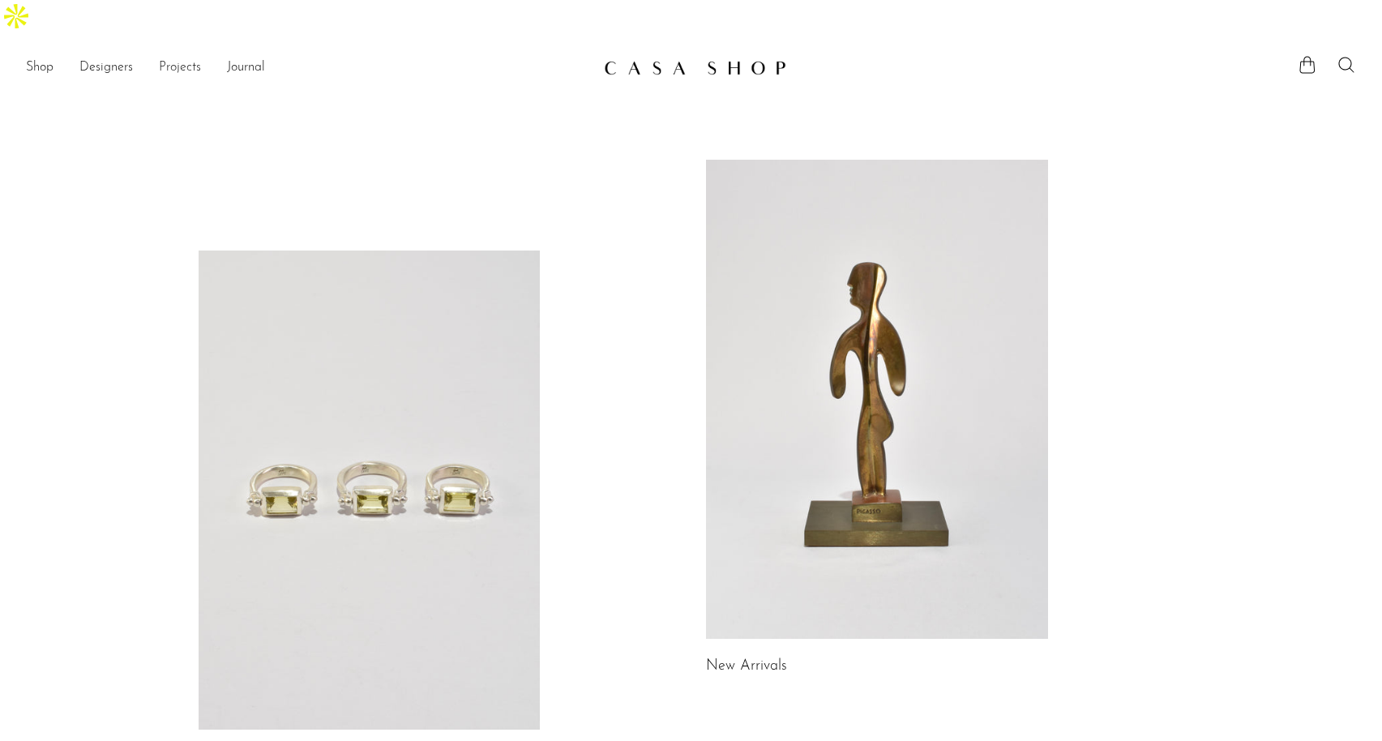
click at [185, 58] on link "Projects" at bounding box center [180, 68] width 42 height 21
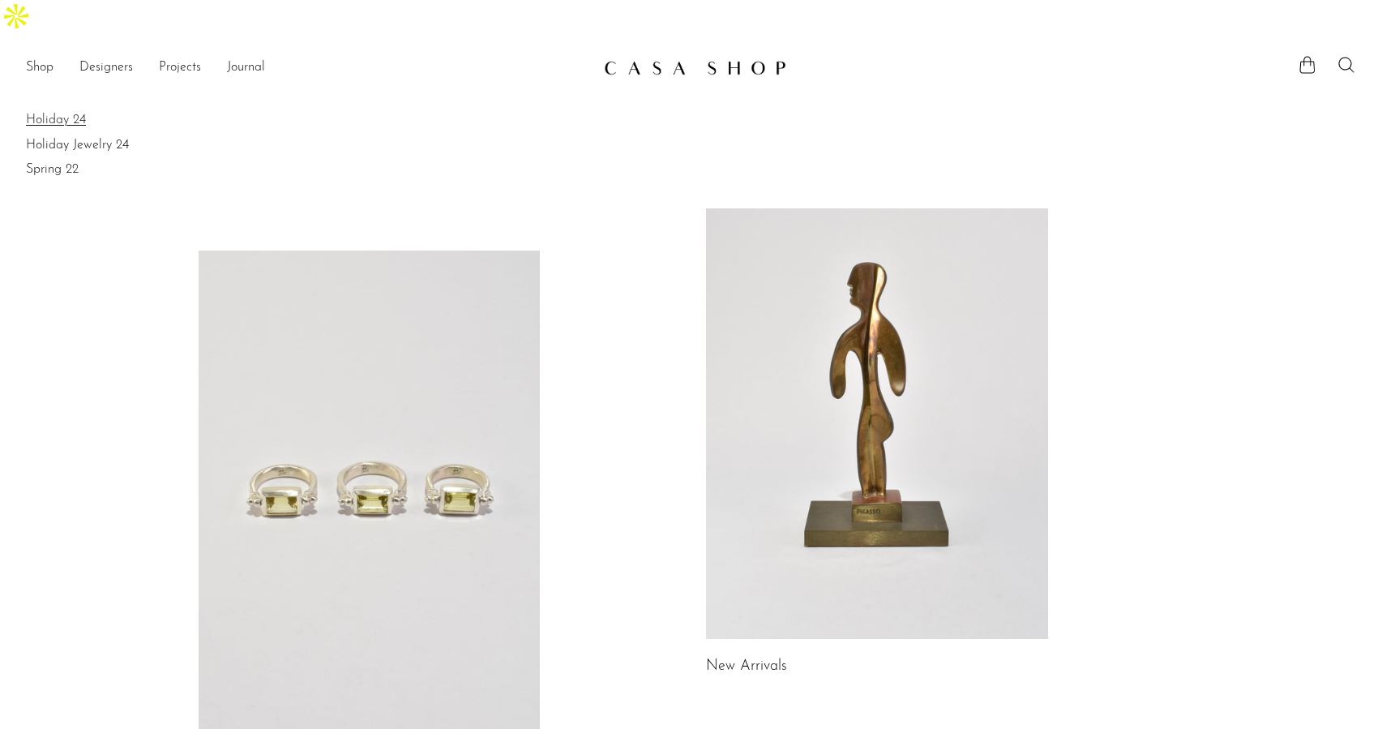
click at [74, 111] on link "Holiday 24" at bounding box center [691, 120] width 1330 height 18
